Goal: Transaction & Acquisition: Purchase product/service

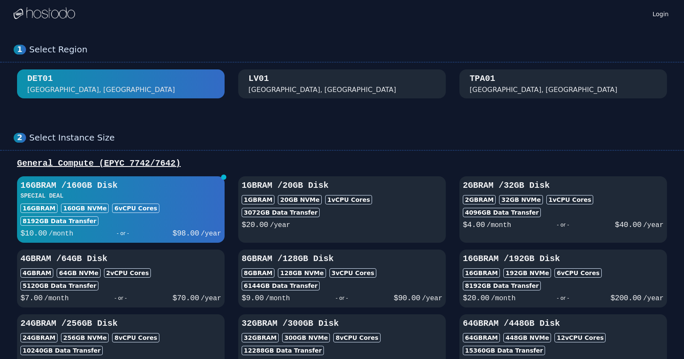
click at [177, 39] on div "1 Select Region [GEOGRAPHIC_DATA]" at bounding box center [342, 71] width 684 height 88
click at [177, 41] on div "1 Select Region [GEOGRAPHIC_DATA]" at bounding box center [342, 71] width 684 height 88
click at [345, 45] on div "Select Region" at bounding box center [349, 49] width 641 height 11
click at [262, 86] on div "[GEOGRAPHIC_DATA], [GEOGRAPHIC_DATA]" at bounding box center [322, 90] width 148 height 10
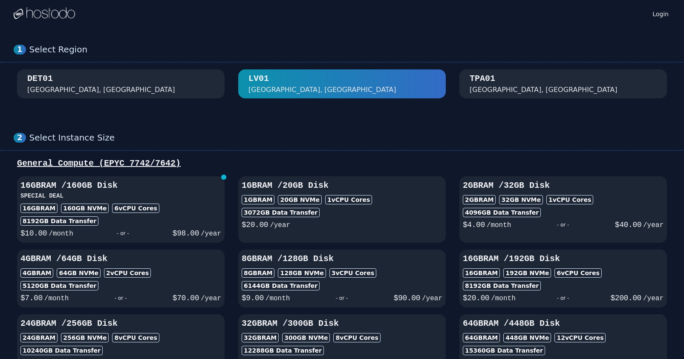
click at [314, 44] on div "Select Region" at bounding box center [349, 49] width 641 height 11
click at [137, 119] on div "2 Select Instance Size General Compute (EPYC 7742/7642) 16GB RAM / 160 GB Disk …" at bounding box center [342, 252] width 684 height 274
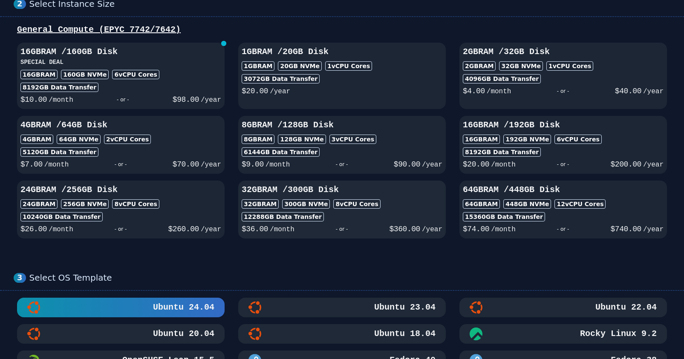
scroll to position [148, 0]
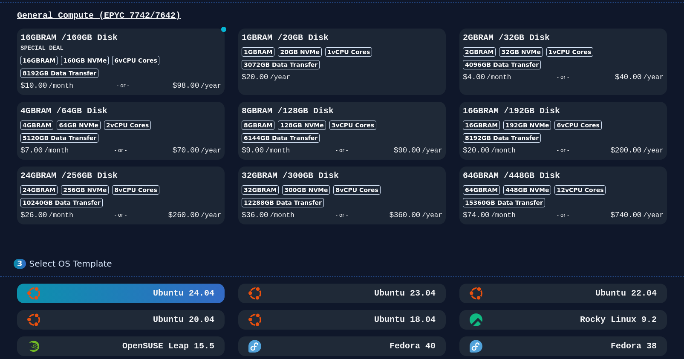
click at [395, 127] on div "8GB RAM 128 GB NVMe 3 vCPU Cores" at bounding box center [342, 125] width 201 height 9
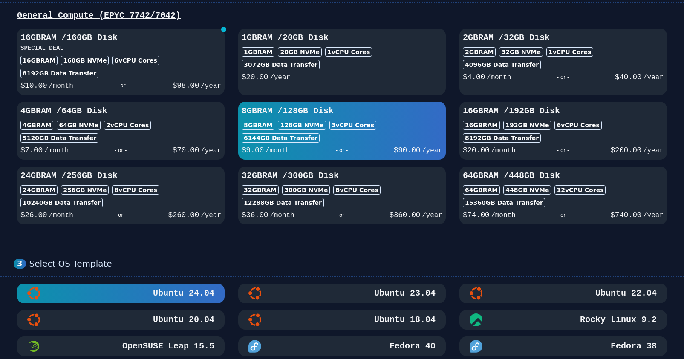
click at [604, 121] on div "16GB RAM 192 GB NVMe 6 vCPU Cores" at bounding box center [563, 125] width 201 height 9
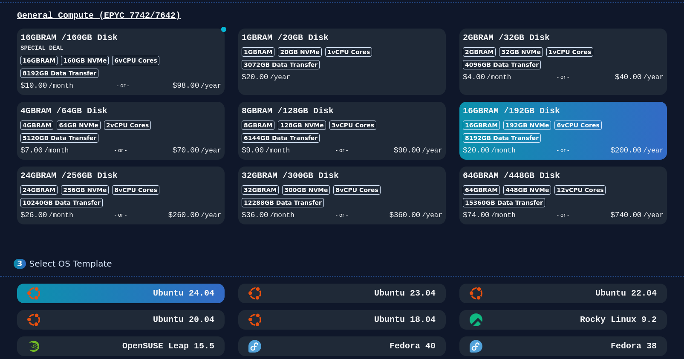
click at [341, 142] on div "6144 GB Data Transfer" at bounding box center [342, 137] width 201 height 9
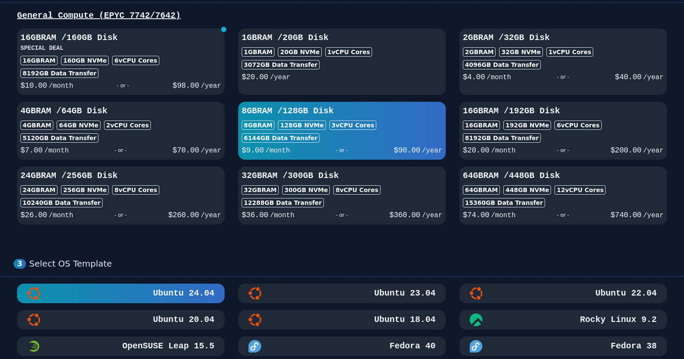
click at [250, 18] on div "General Compute (EPYC 7742/7642)" at bounding box center [342, 16] width 657 height 12
click at [225, 30] on span "button" at bounding box center [223, 29] width 5 height 5
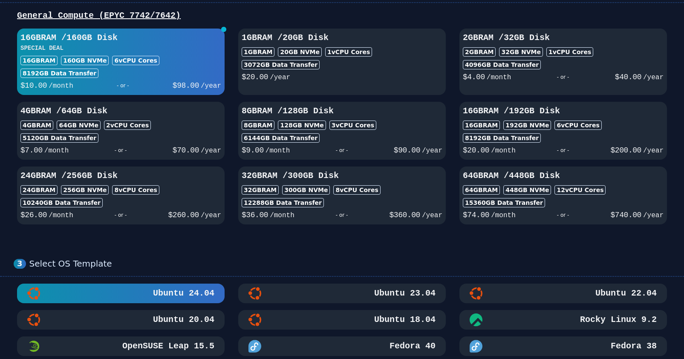
click at [239, 23] on div "General Compute (EPYC 7742/7642) 16GB RAM / 160 GB Disk SPECIAL DEAL 16GB RAM 1…" at bounding box center [342, 117] width 657 height 215
click at [186, 245] on div "3 Select OS Template Ubuntu 24.04 Ubuntu 23.04 Ubuntu 22.04 Ubuntu 20.04 Ubuntu…" at bounding box center [342, 360] width 684 height 237
click at [225, 251] on div "3 Select OS Template Ubuntu 24.04 Ubuntu 23.04 Ubuntu 22.04 Ubuntu 20.04 Ubuntu…" at bounding box center [342, 360] width 684 height 237
click at [305, 110] on h3 "8GB RAM / 128 GB Disk" at bounding box center [342, 111] width 201 height 12
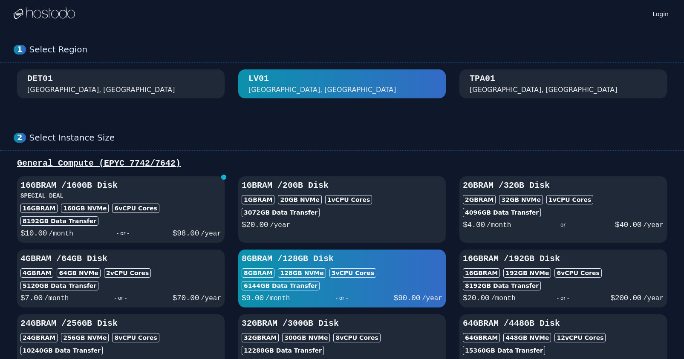
click at [298, 139] on div "Select Instance Size" at bounding box center [349, 138] width 641 height 11
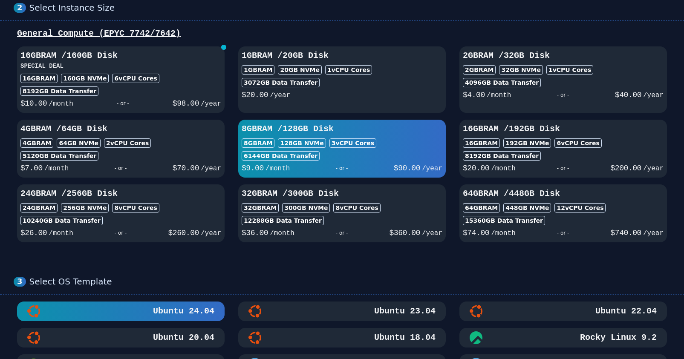
scroll to position [88, 0]
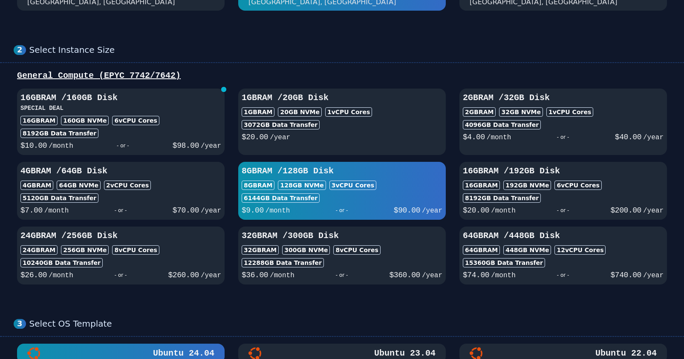
click at [181, 131] on div "8192 GB Data Transfer" at bounding box center [120, 133] width 201 height 9
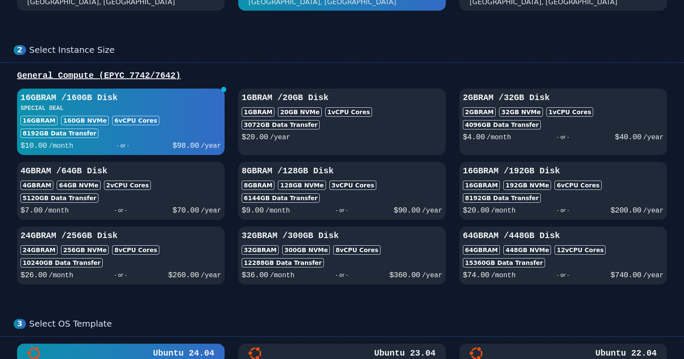
click at [283, 50] on div "Select Instance Size" at bounding box center [349, 50] width 641 height 11
click at [283, 53] on div "Select Instance Size" at bounding box center [349, 50] width 641 height 11
